Goal: Find specific page/section: Find specific page/section

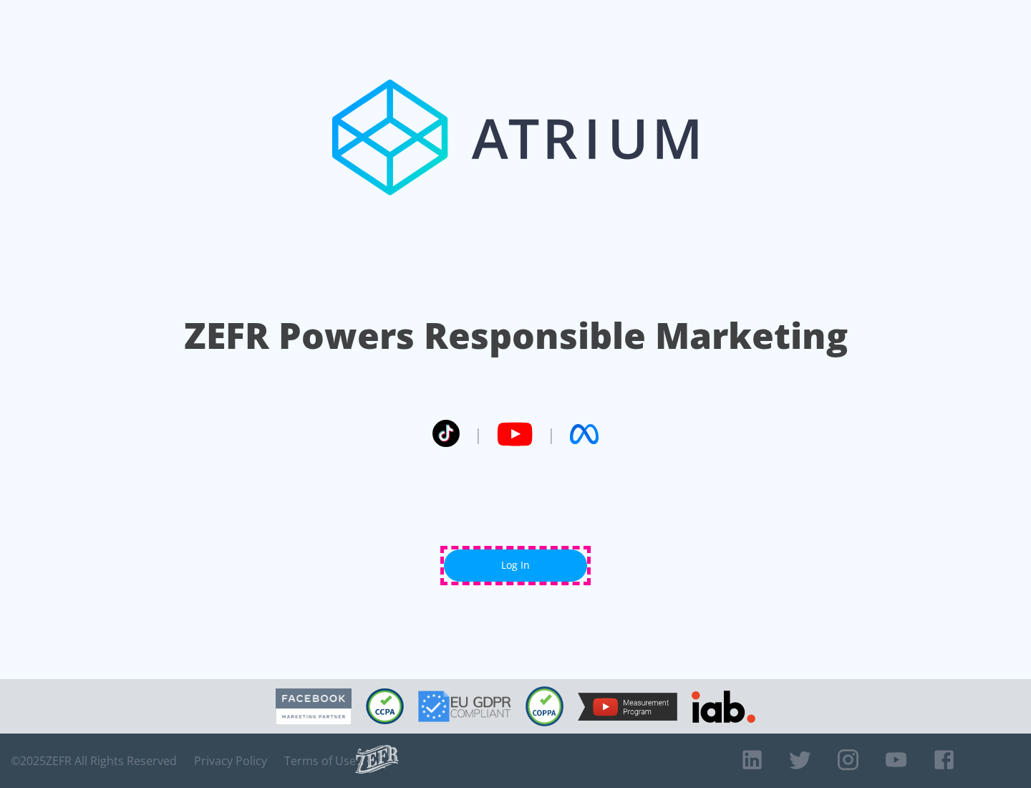
click at [516, 565] on link "Log In" at bounding box center [515, 565] width 143 height 32
